Goal: Navigation & Orientation: Find specific page/section

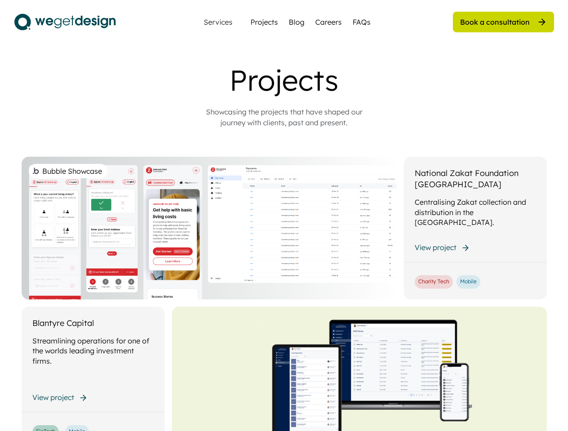
click at [284, 216] on div "Bubble Showcase" at bounding box center [209, 228] width 375 height 143
click at [284, 247] on div "Bubble Showcase" at bounding box center [209, 228] width 375 height 143
click at [284, 95] on div "Projects" at bounding box center [283, 80] width 359 height 35
click at [284, 80] on div "Projects" at bounding box center [283, 80] width 359 height 35
click at [284, 117] on div "Showcasing the projects that have shaped our journey with clients, past and pre…" at bounding box center [284, 117] width 180 height 22
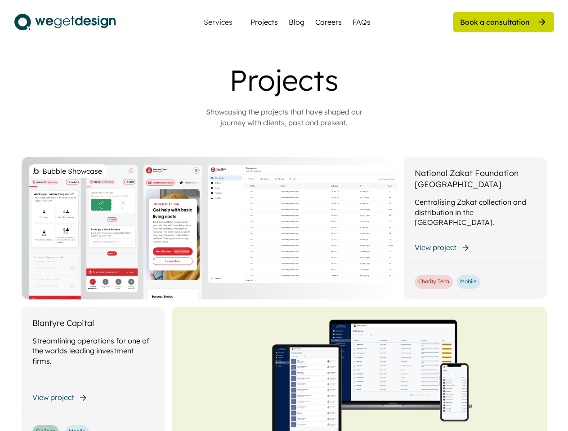
click at [284, 294] on div "Bubble Showcase" at bounding box center [209, 228] width 375 height 143
click at [284, 225] on div "Bubble Showcase" at bounding box center [209, 228] width 375 height 143
click at [284, 228] on div "Bubble Showcase" at bounding box center [209, 228] width 375 height 143
click at [209, 228] on div "Bubble Showcase" at bounding box center [209, 228] width 375 height 143
